Goal: Task Accomplishment & Management: Manage account settings

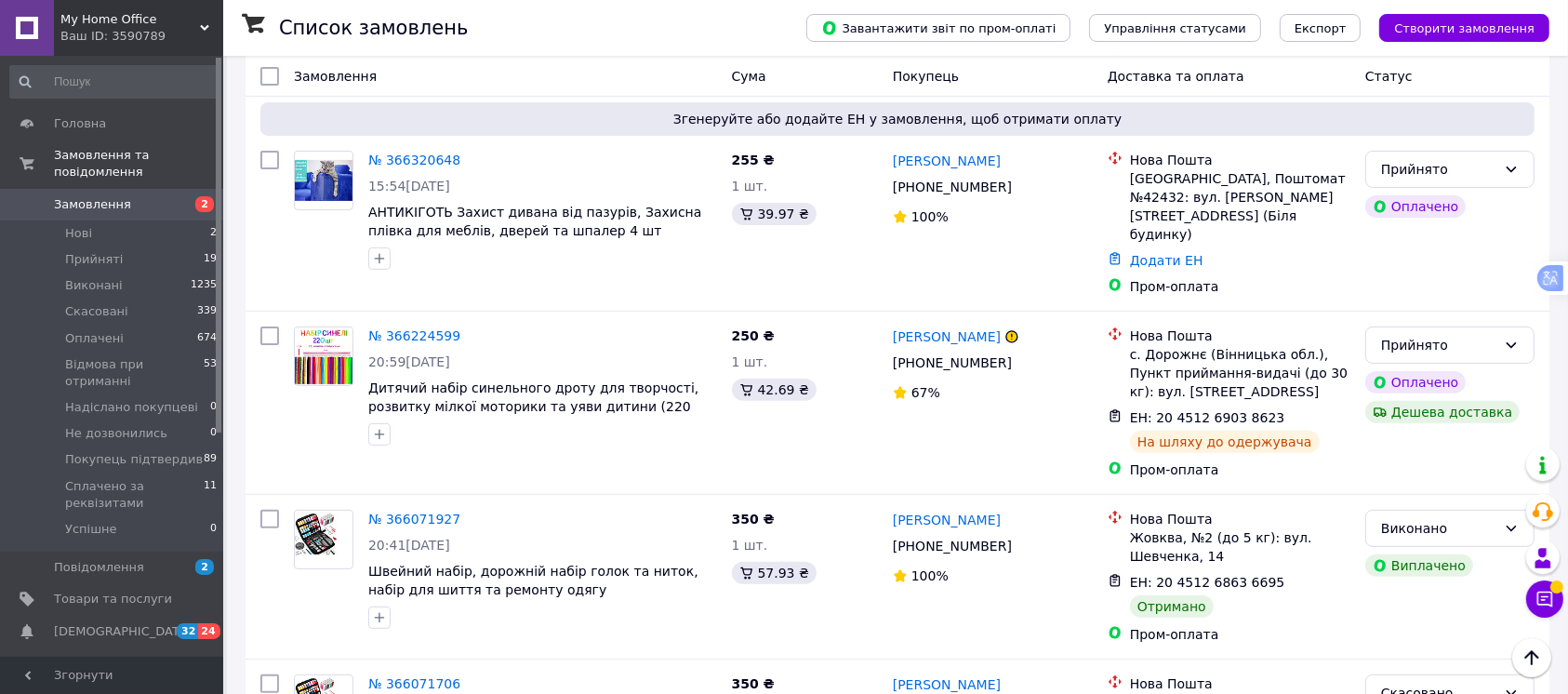
scroll to position [496, 0]
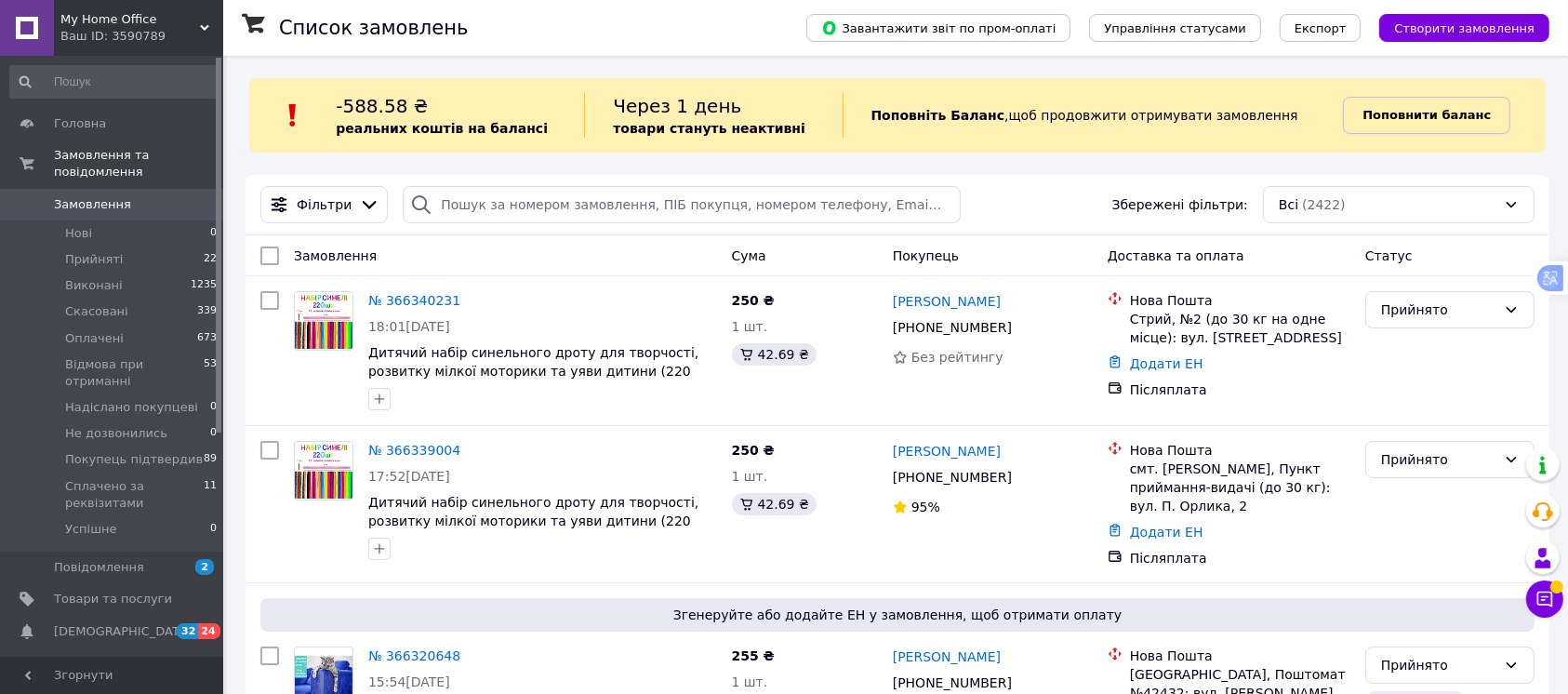
click at [1410, 118] on b "Поповнити баланс" at bounding box center [1426, 115] width 129 height 14
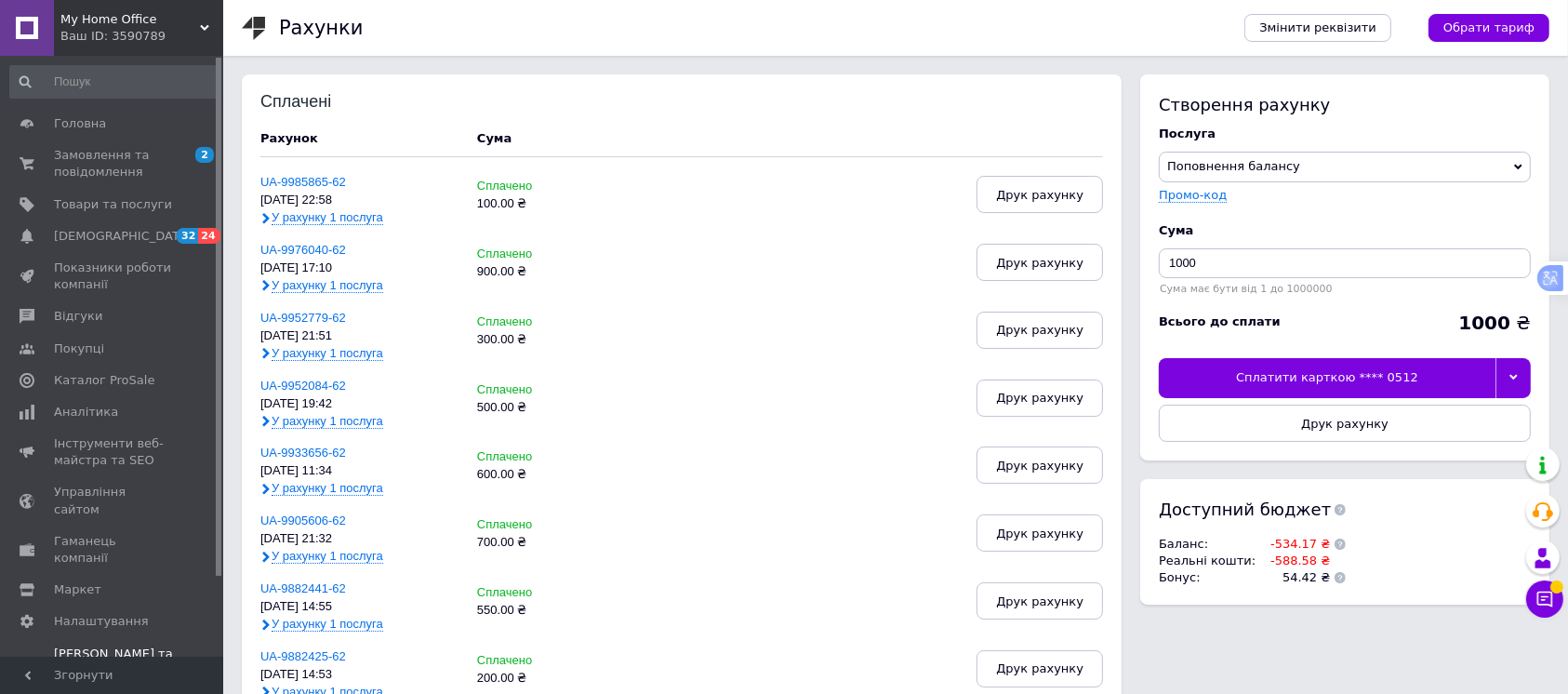
click at [1510, 377] on icon at bounding box center [1514, 377] width 8 height 8
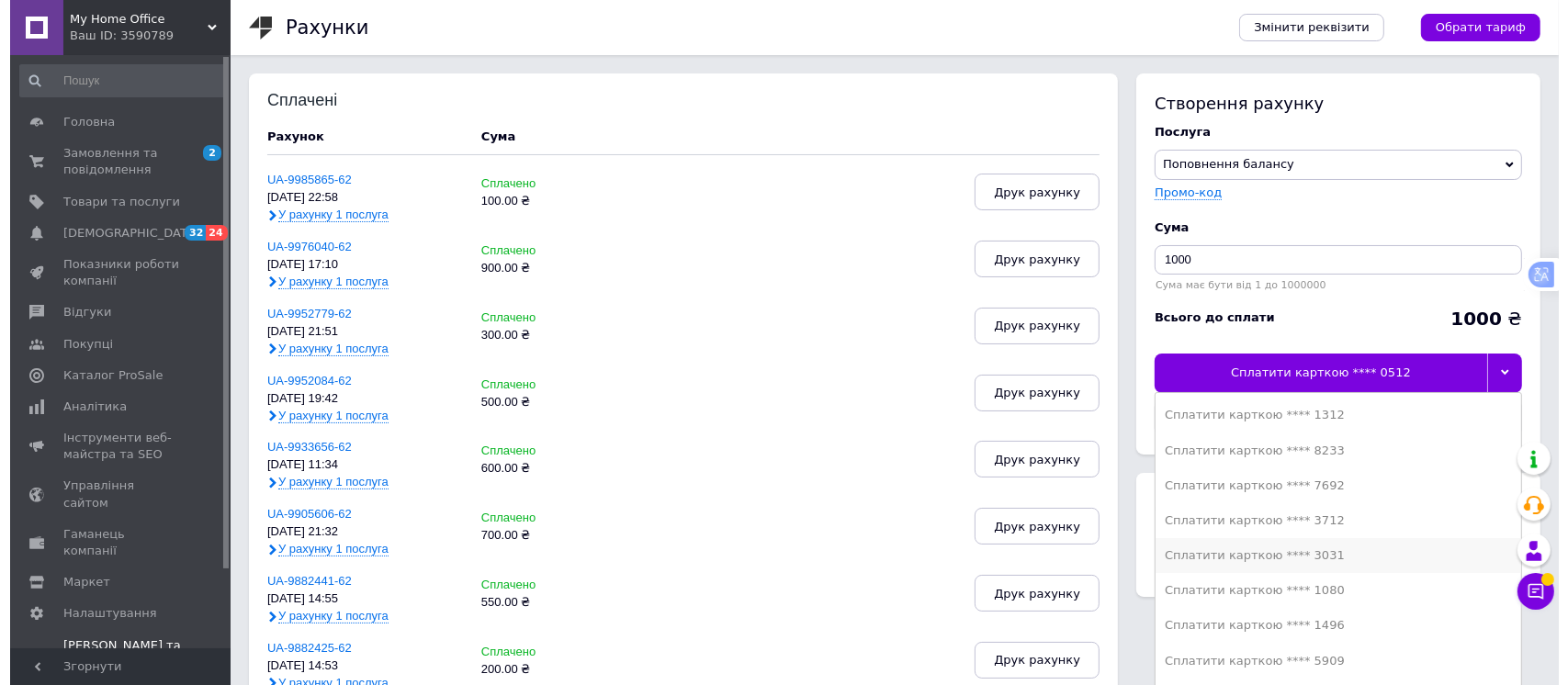
scroll to position [490, 0]
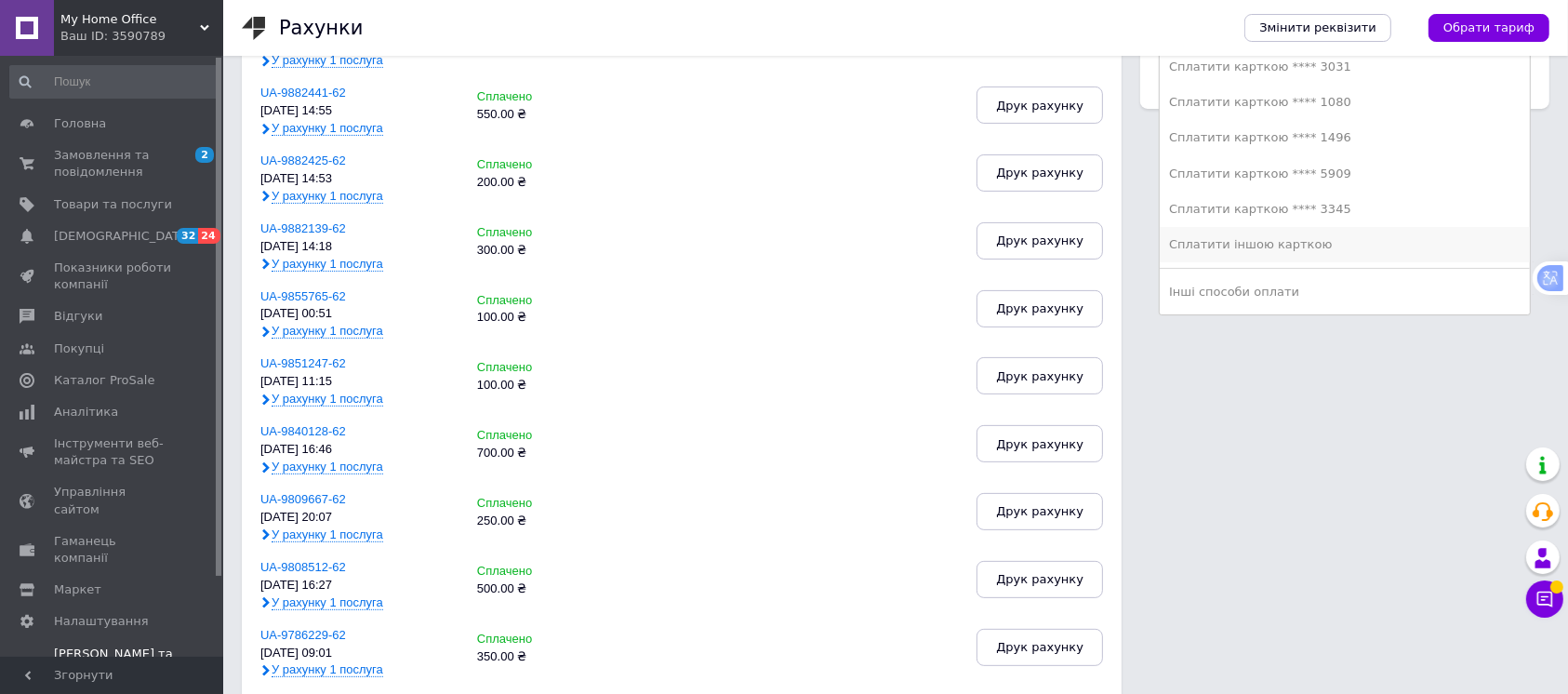
click at [1251, 244] on div "Сплатити іншою карткою" at bounding box center [1344, 245] width 351 height 17
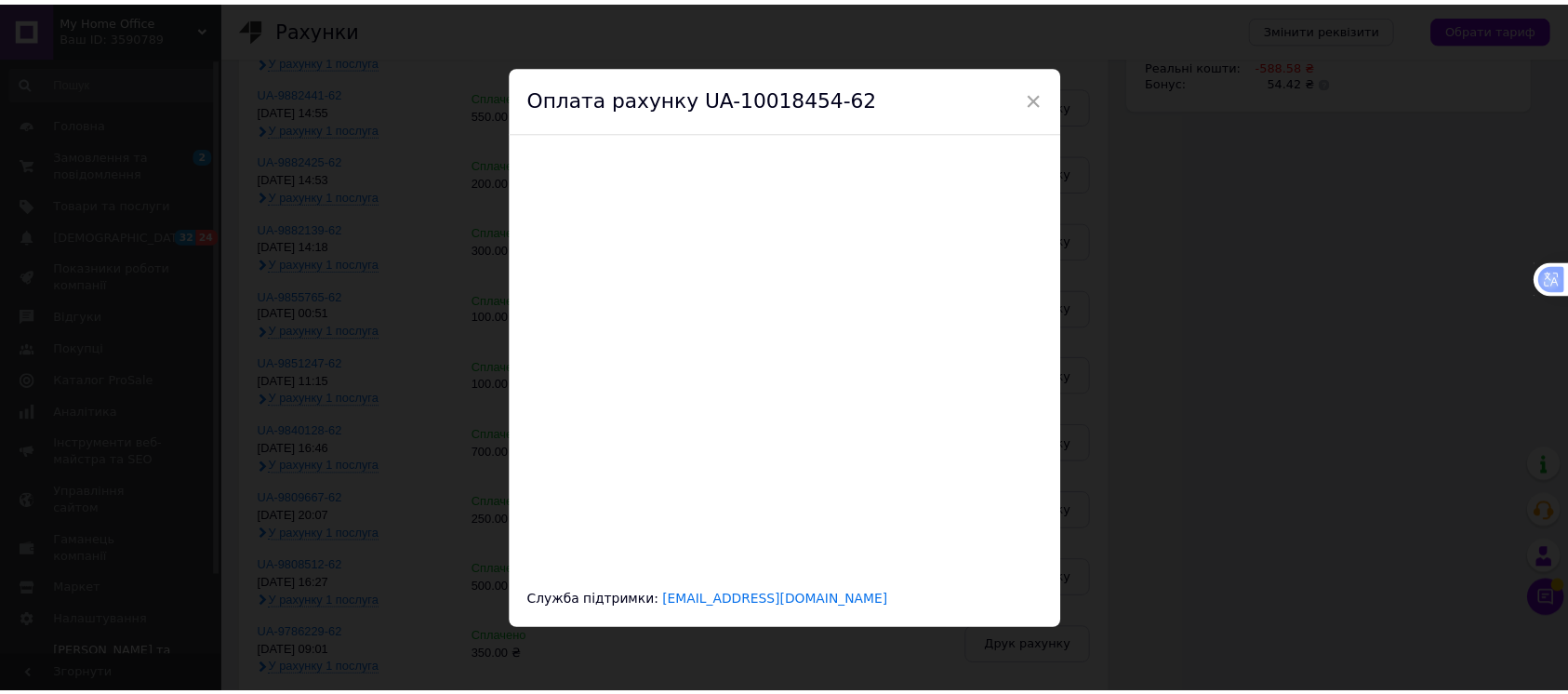
scroll to position [0, 0]
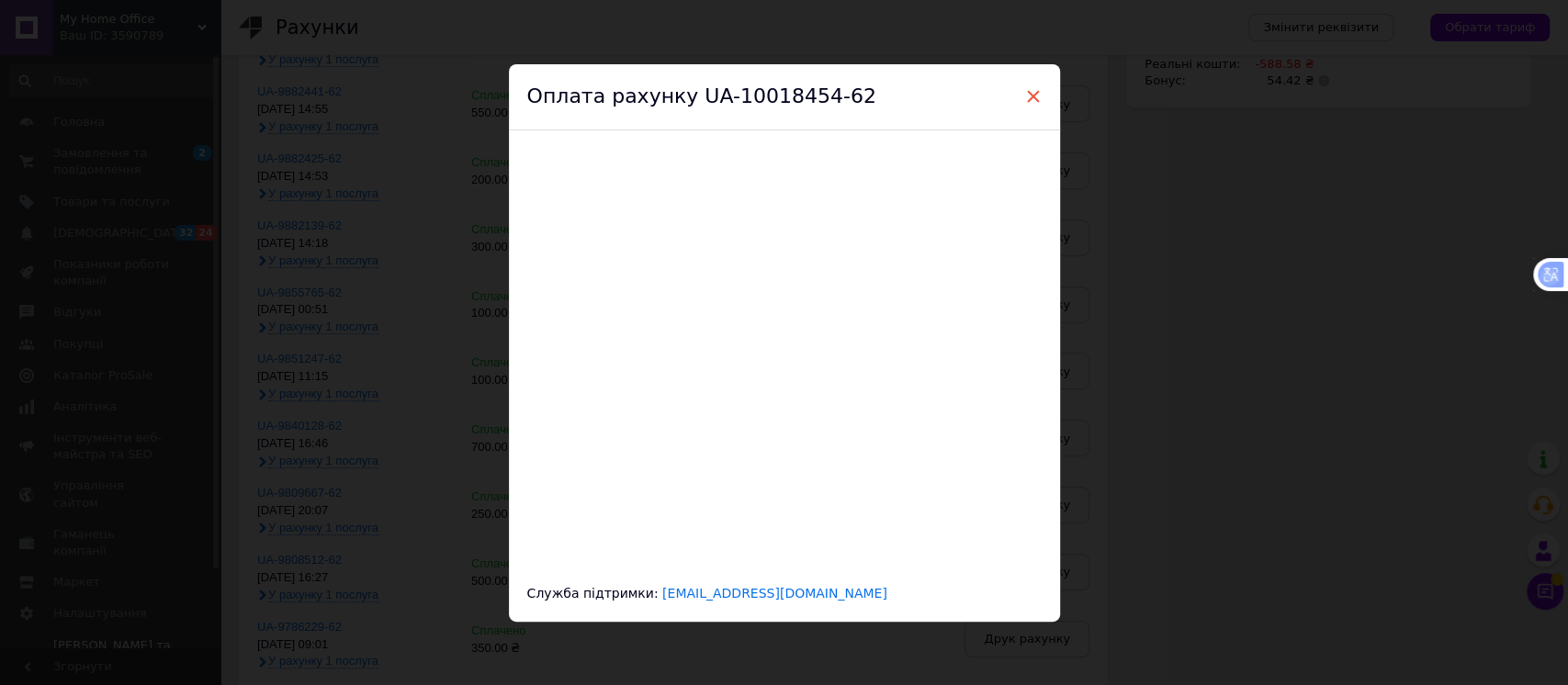
click at [1031, 97] on span "×" at bounding box center [1033, 97] width 17 height 32
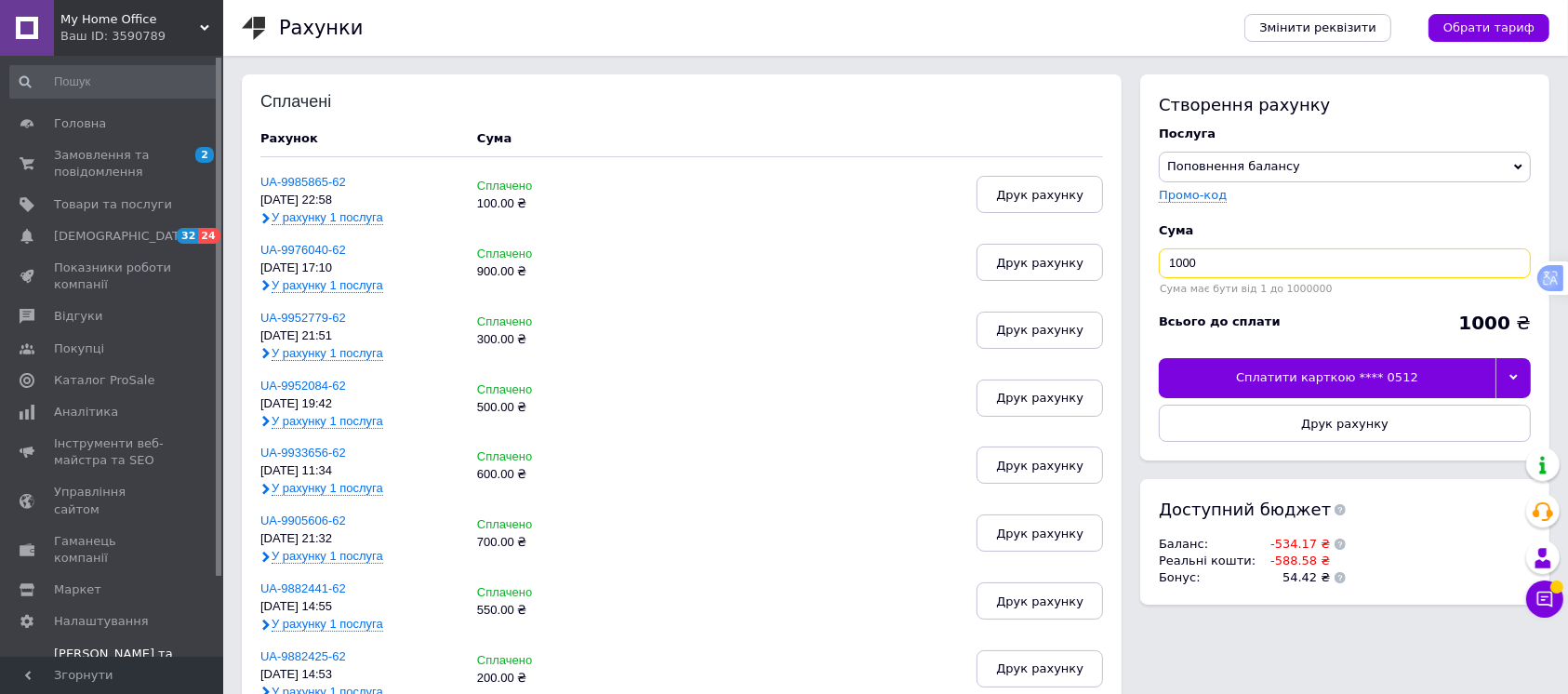
drag, startPoint x: 1238, startPoint y: 269, endPoint x: 1128, endPoint y: 261, distance: 110.3
type input "600"
click at [1512, 374] on icon at bounding box center [1514, 377] width 8 height 8
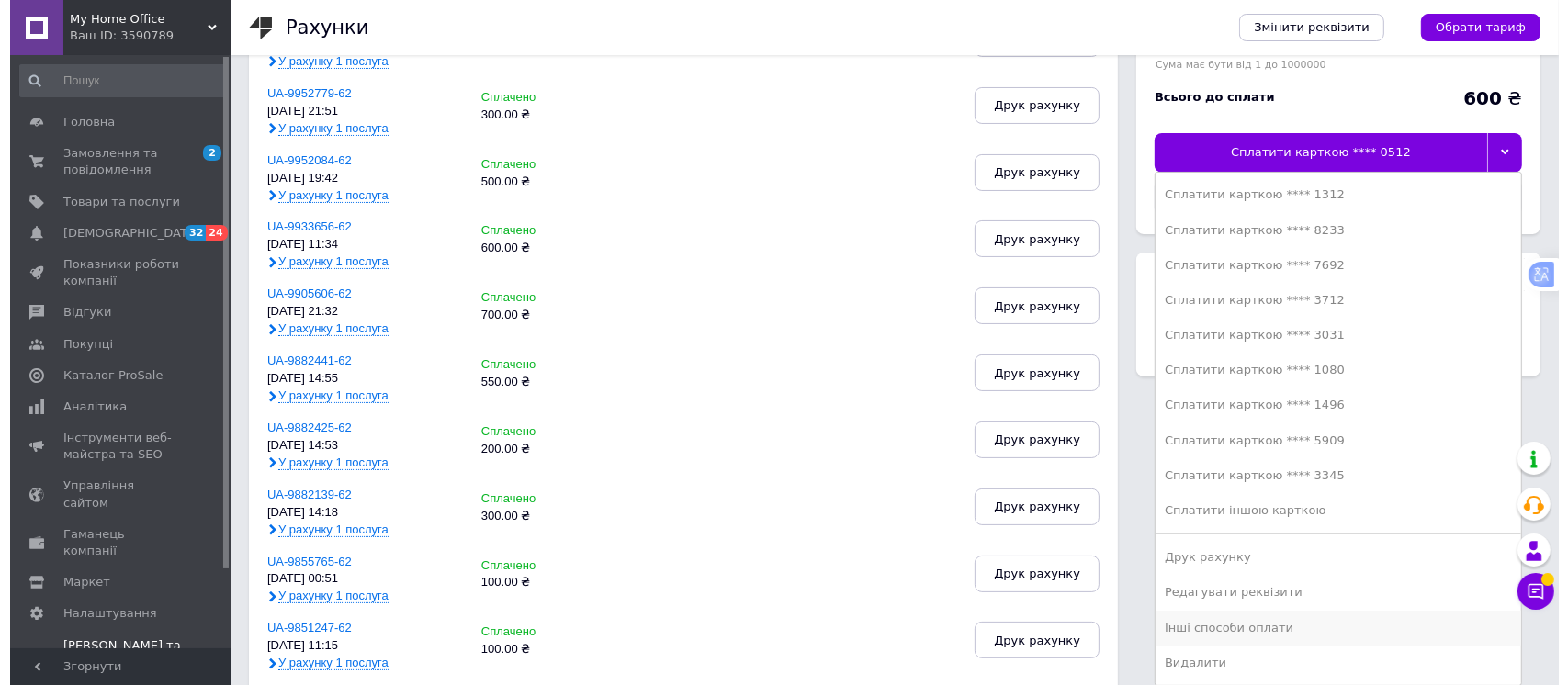
scroll to position [244, 0]
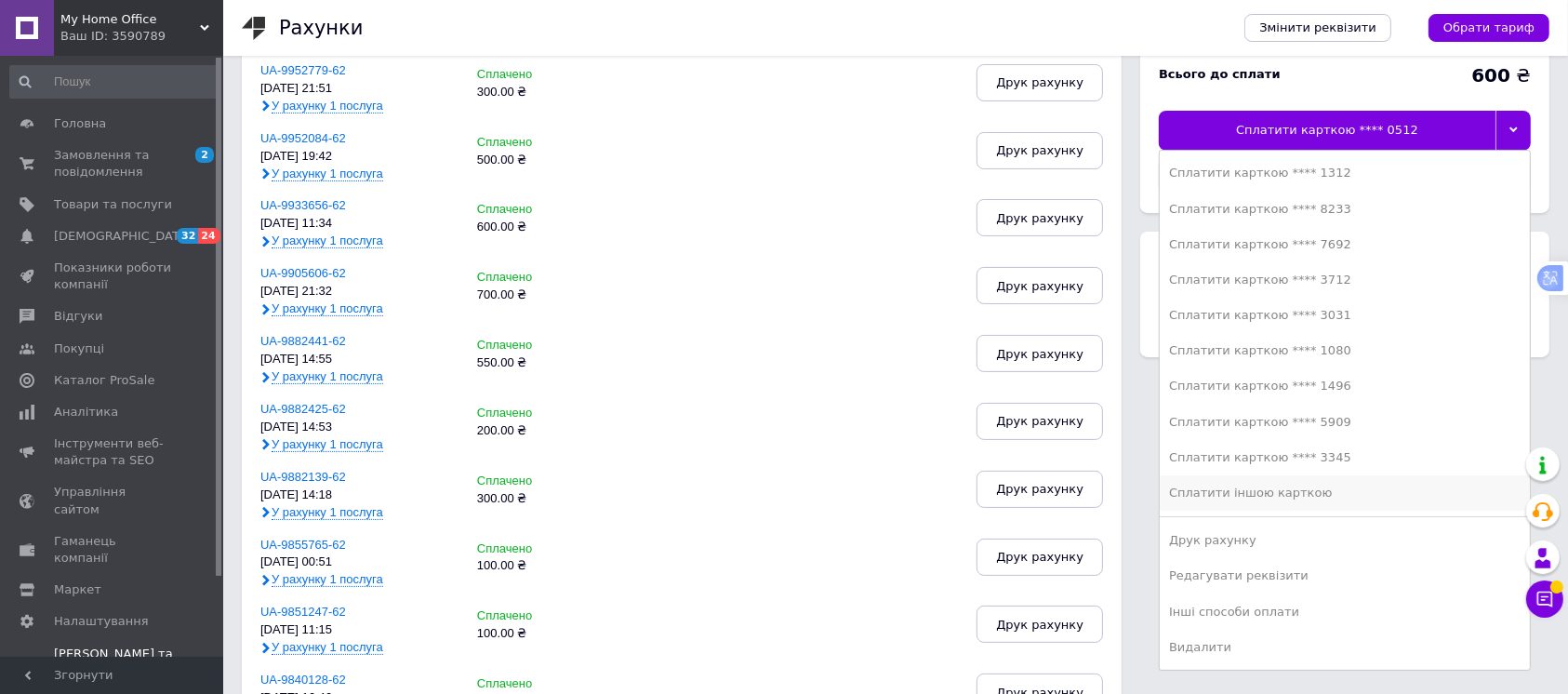
click at [1269, 493] on div "Сплатити іншою карткою" at bounding box center [1344, 493] width 351 height 17
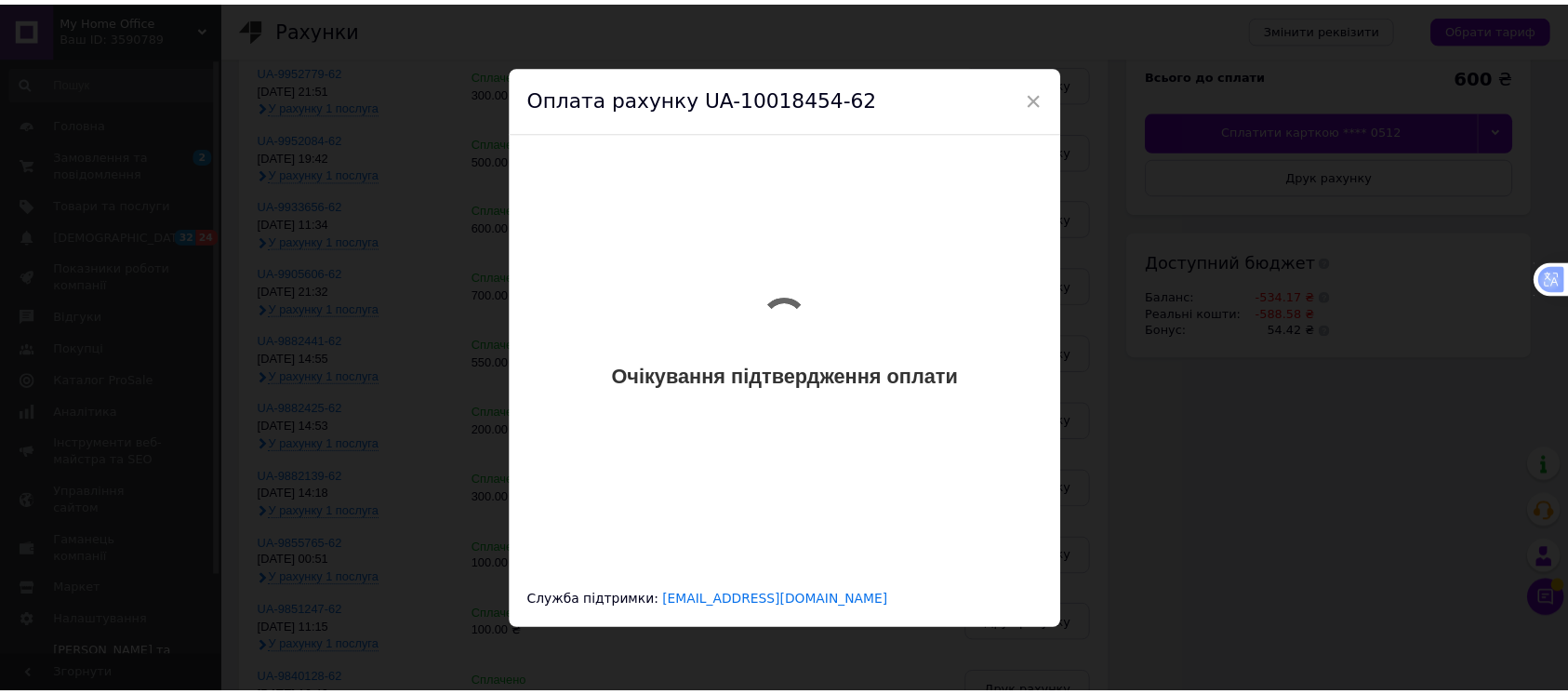
scroll to position [0, 0]
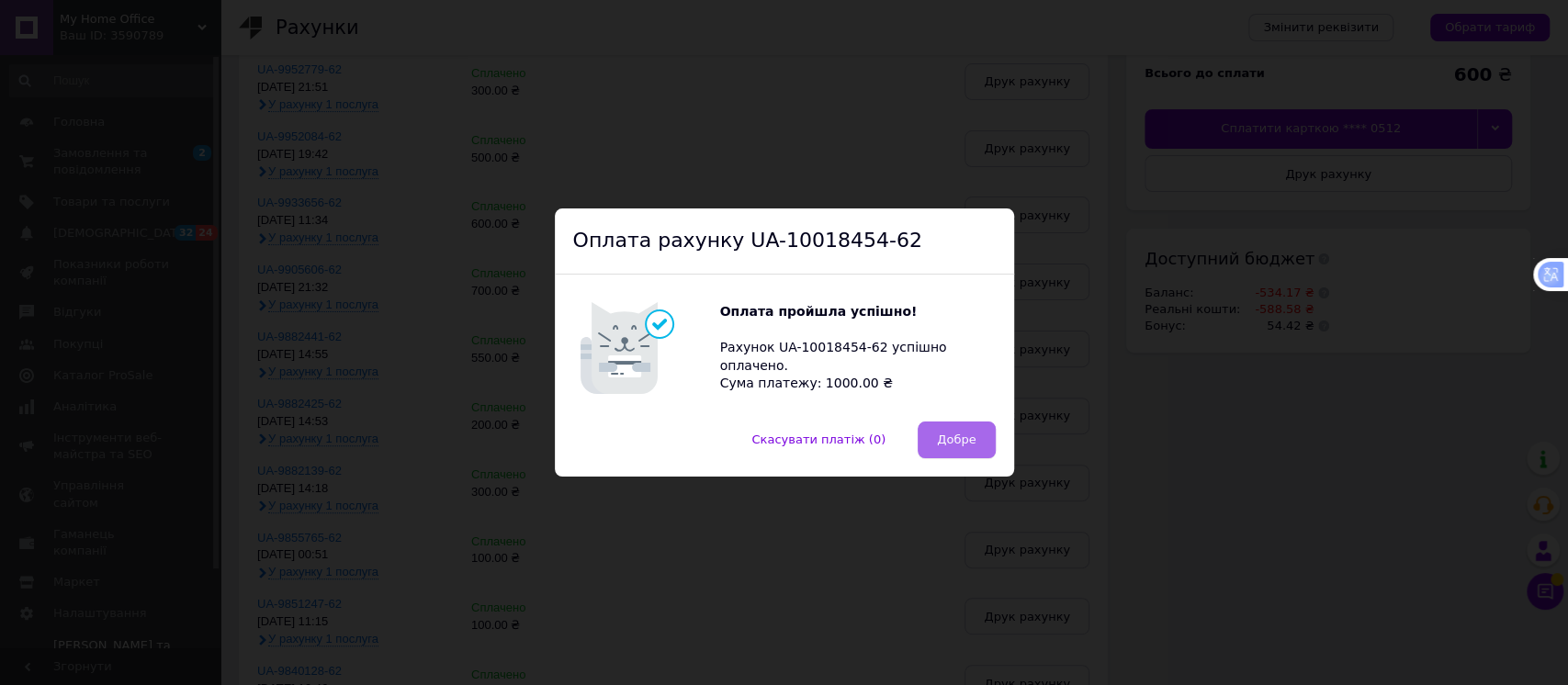
click at [950, 441] on span "Добре" at bounding box center [956, 440] width 38 height 14
